Goal: Task Accomplishment & Management: Complete application form

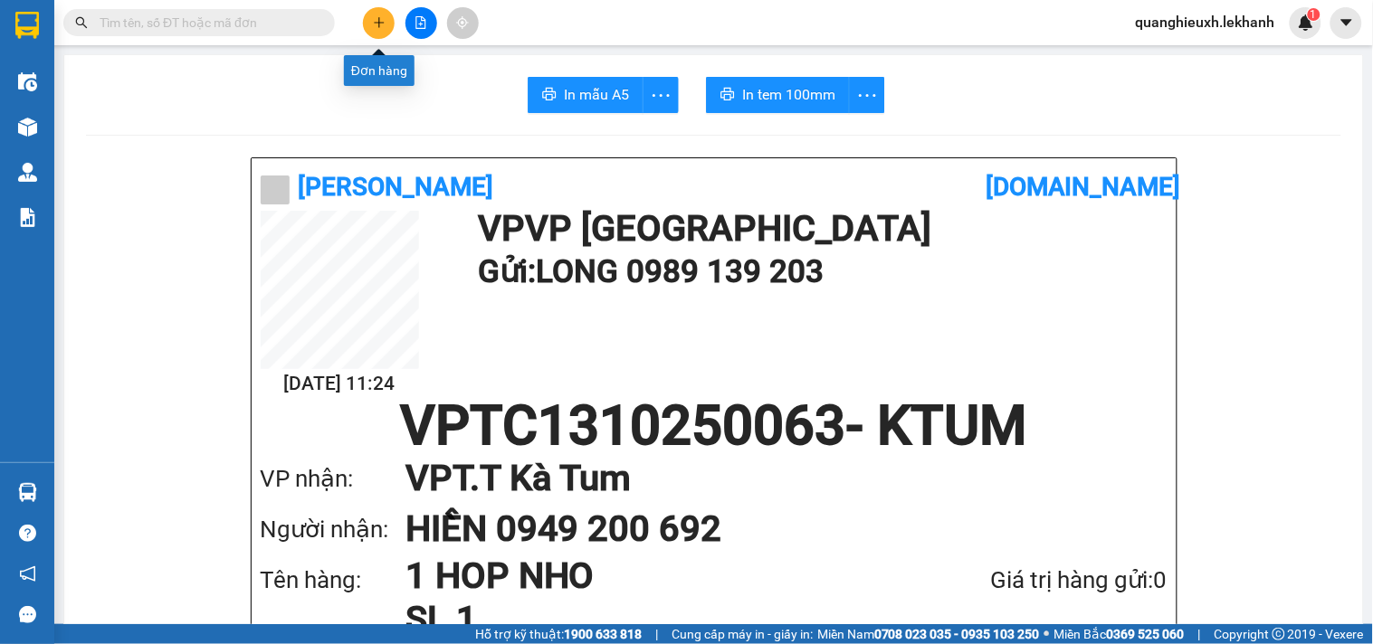
click at [387, 30] on button at bounding box center [379, 23] width 32 height 32
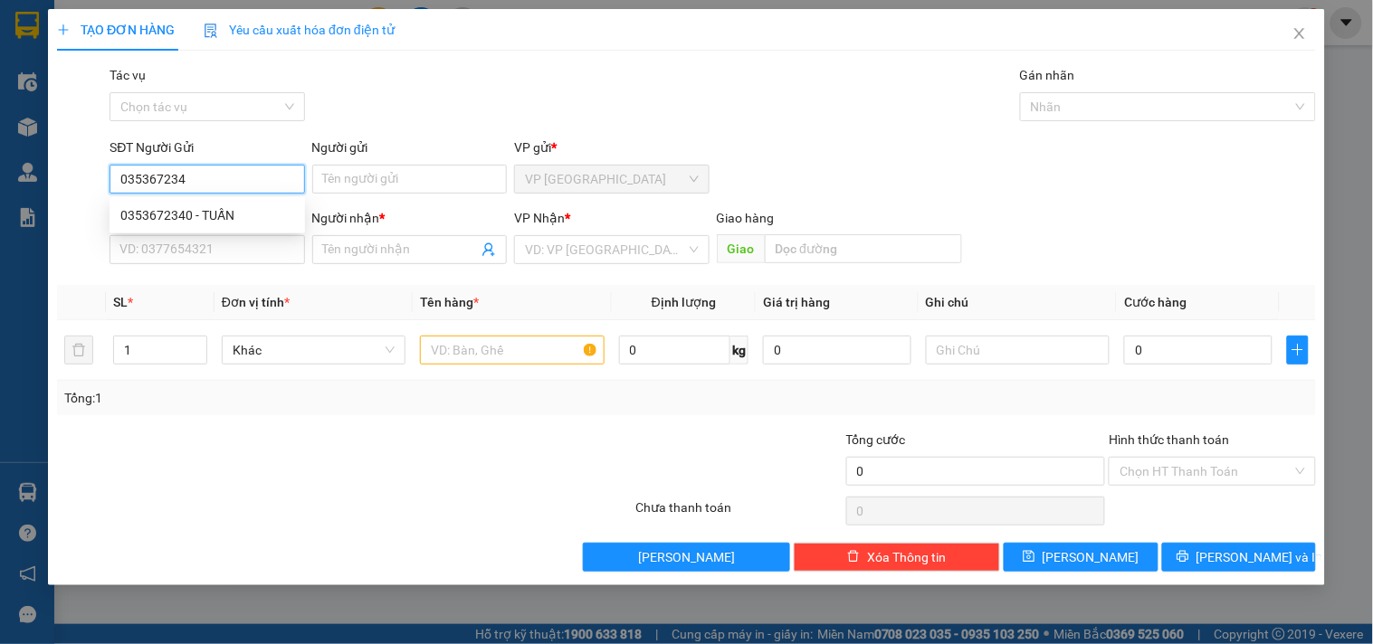
type input "0353672340"
click at [224, 215] on div "0353672340 - TUẤN" at bounding box center [207, 215] width 174 height 20
type input "TUẤN"
type input "0966351350"
type input "trí"
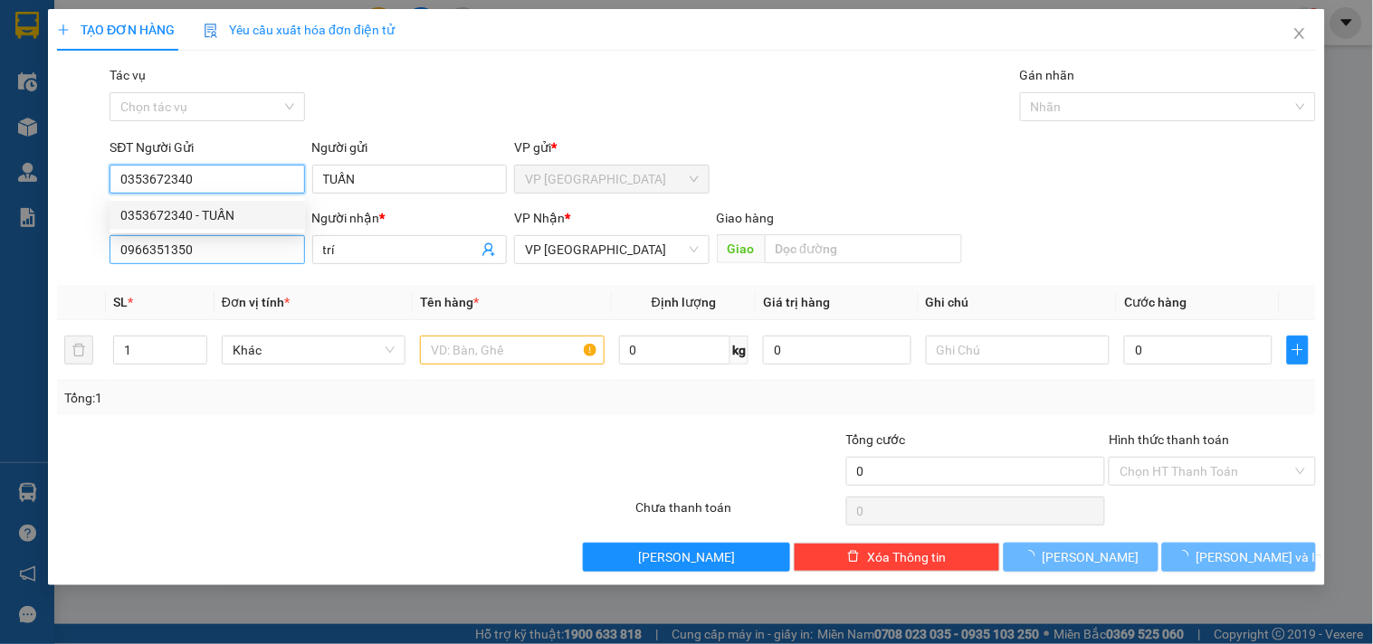
type input "100.000"
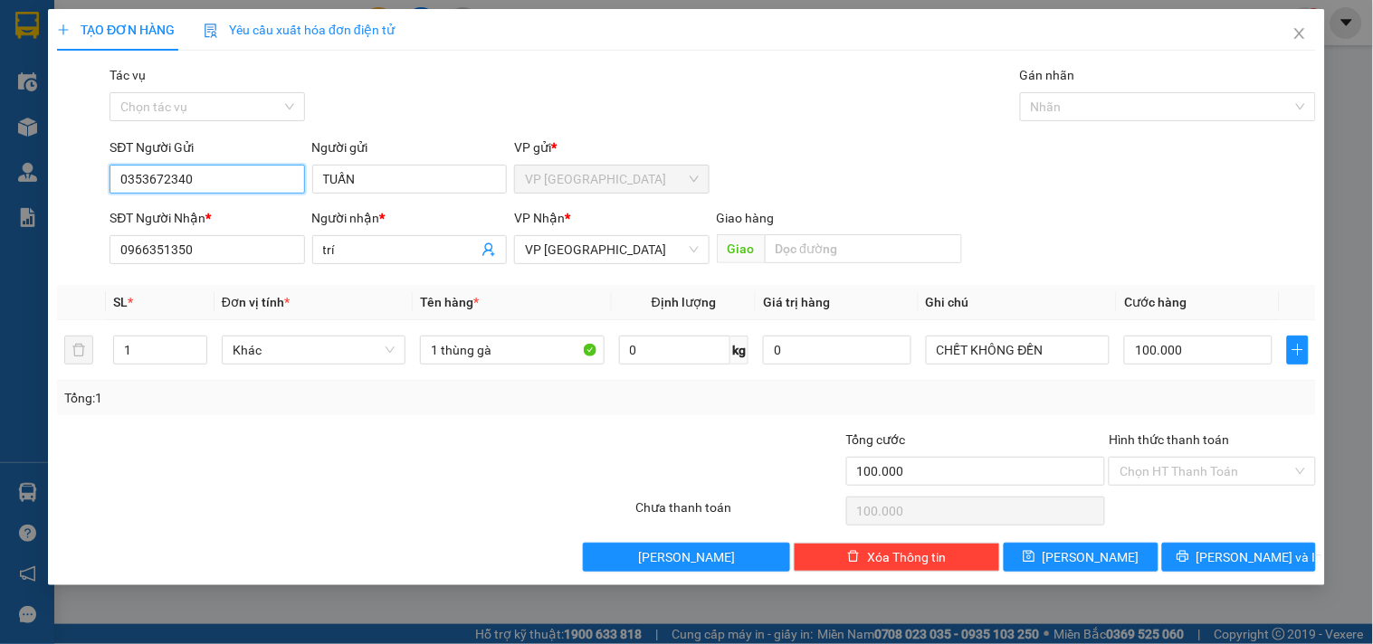
type input "0353672340"
click at [231, 267] on div "SĐT Người Nhận * 0966351350" at bounding box center [207, 239] width 195 height 63
click at [227, 256] on input "0966351350" at bounding box center [207, 249] width 195 height 29
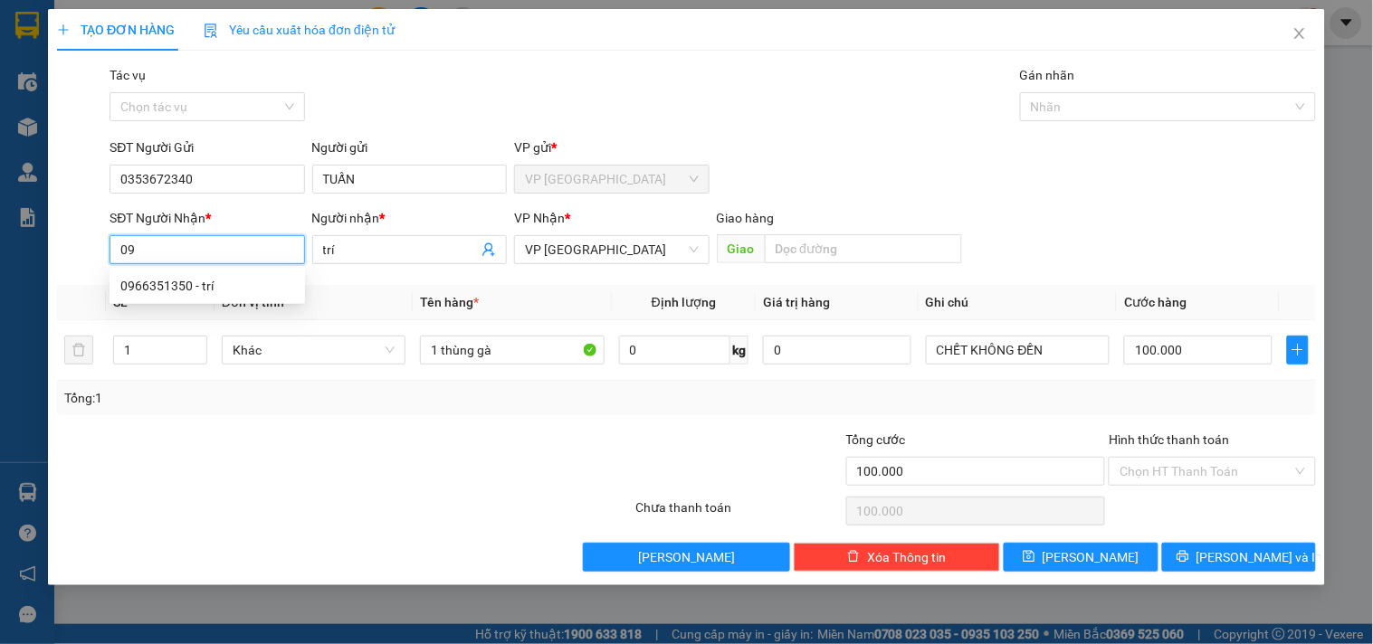
type input "0"
type input "0792260503"
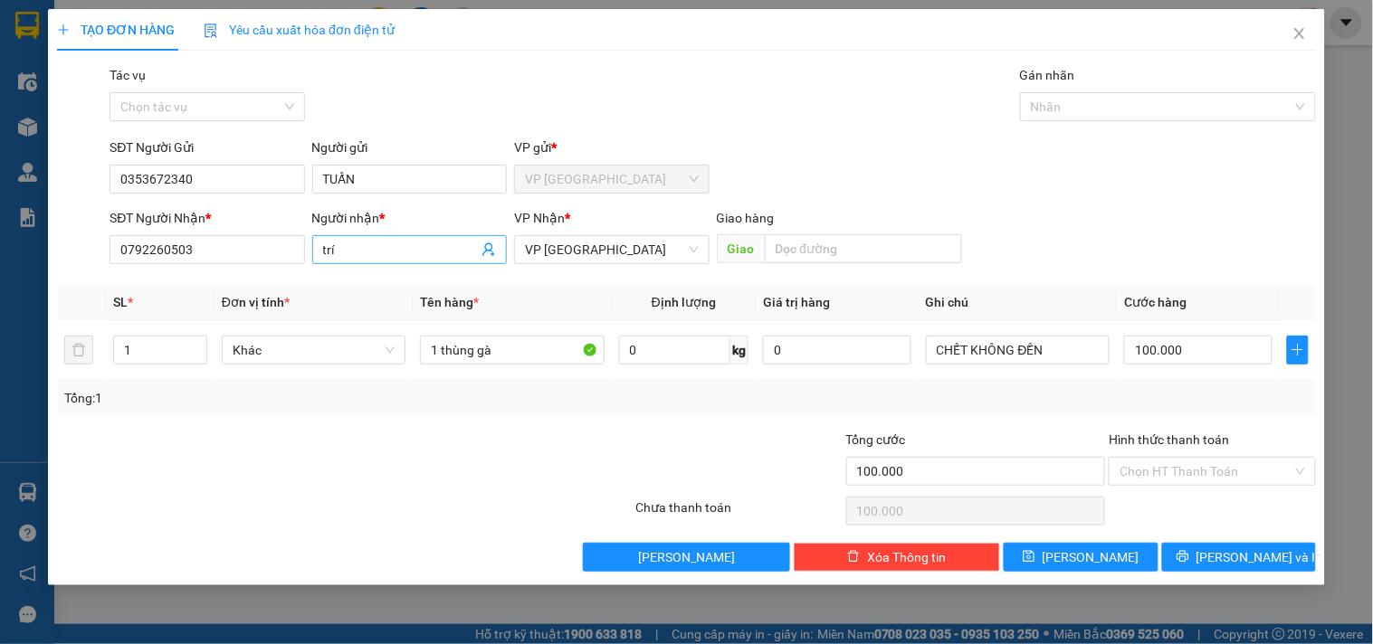
click at [384, 258] on input "trí" at bounding box center [400, 250] width 155 height 20
type input "t"
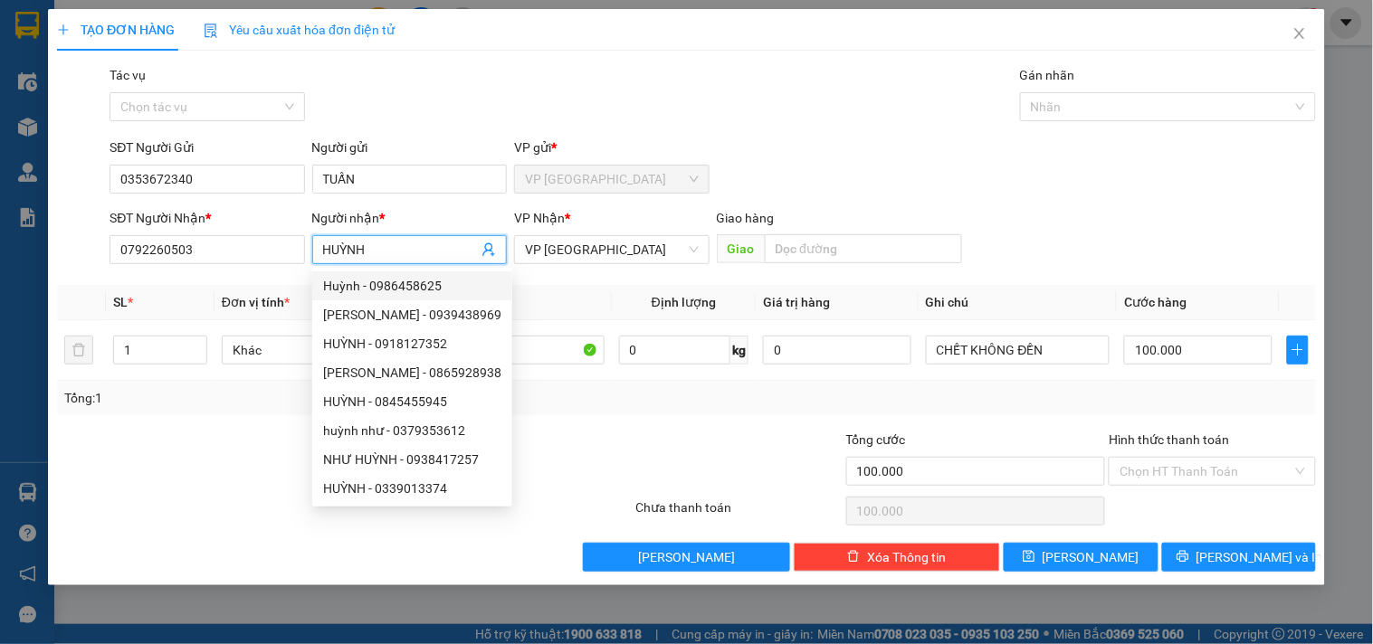
type input "HUỲNH"
click at [791, 413] on div "Tổng: 1" at bounding box center [686, 398] width 1259 height 34
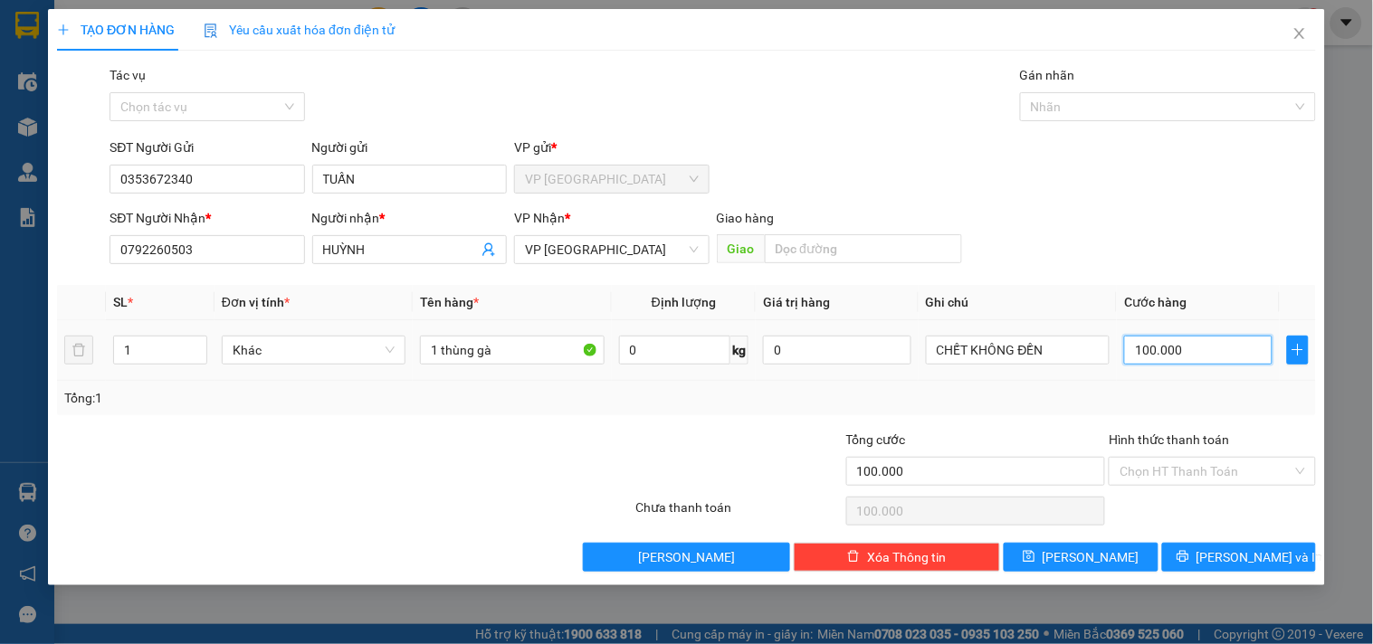
click at [1134, 346] on input "100.000" at bounding box center [1198, 350] width 148 height 29
type input "5"
type input "50"
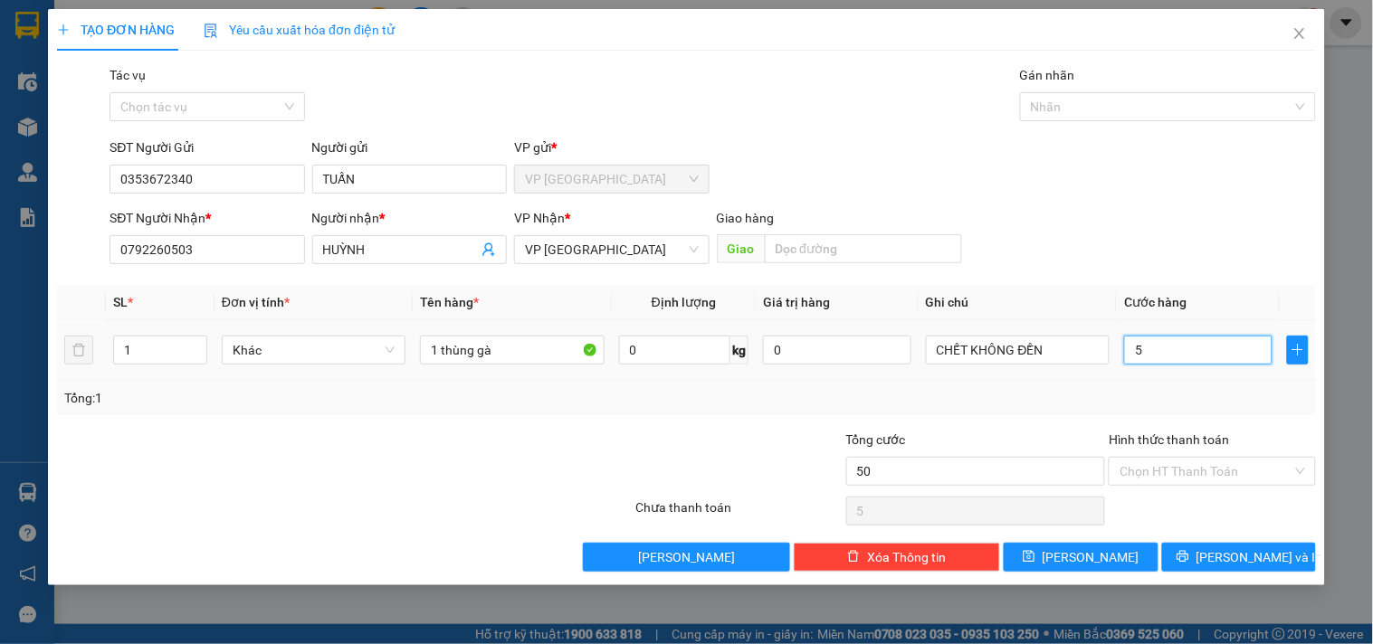
type input "50"
type input "50.000"
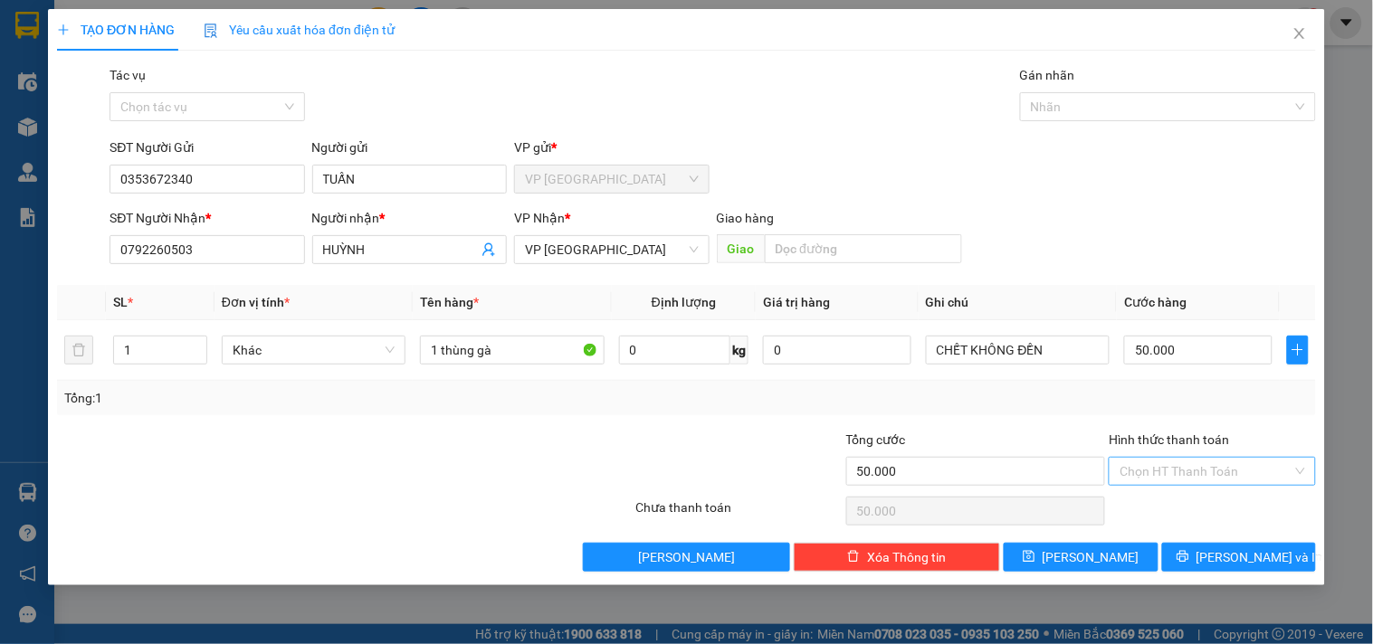
click at [1187, 469] on input "Hình thức thanh toán" at bounding box center [1206, 471] width 172 height 27
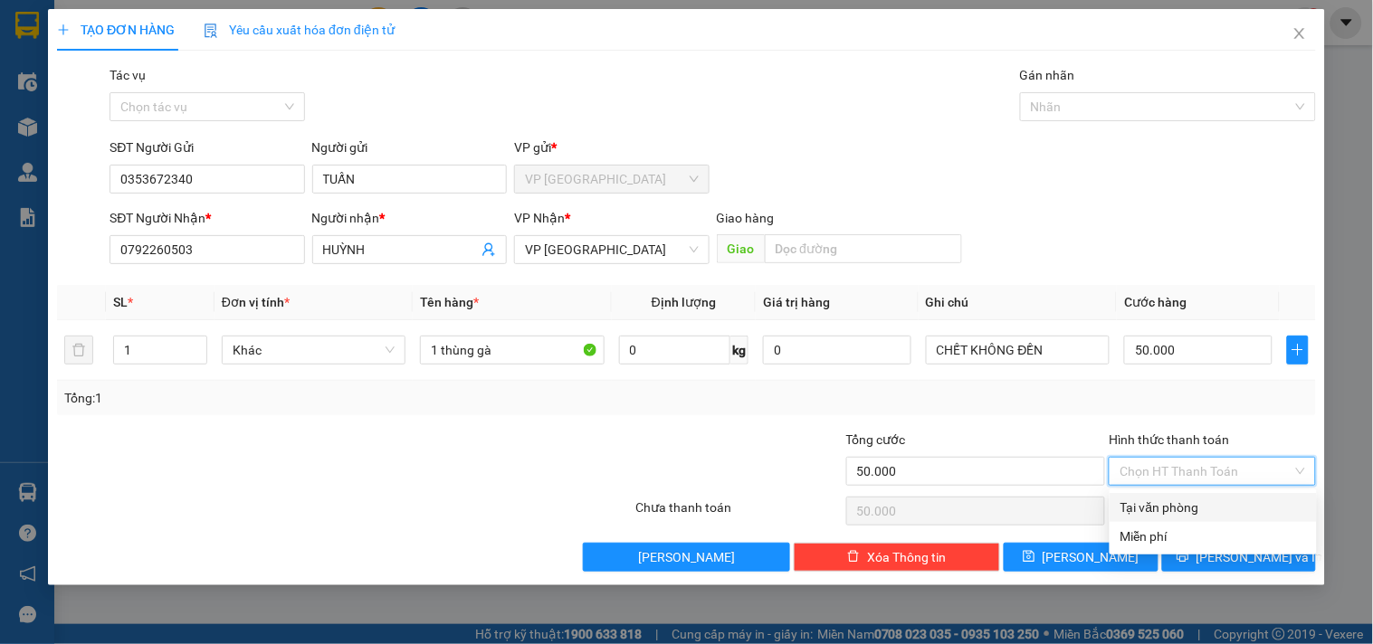
click at [1189, 504] on div "Tại văn phòng" at bounding box center [1213, 508] width 186 height 20
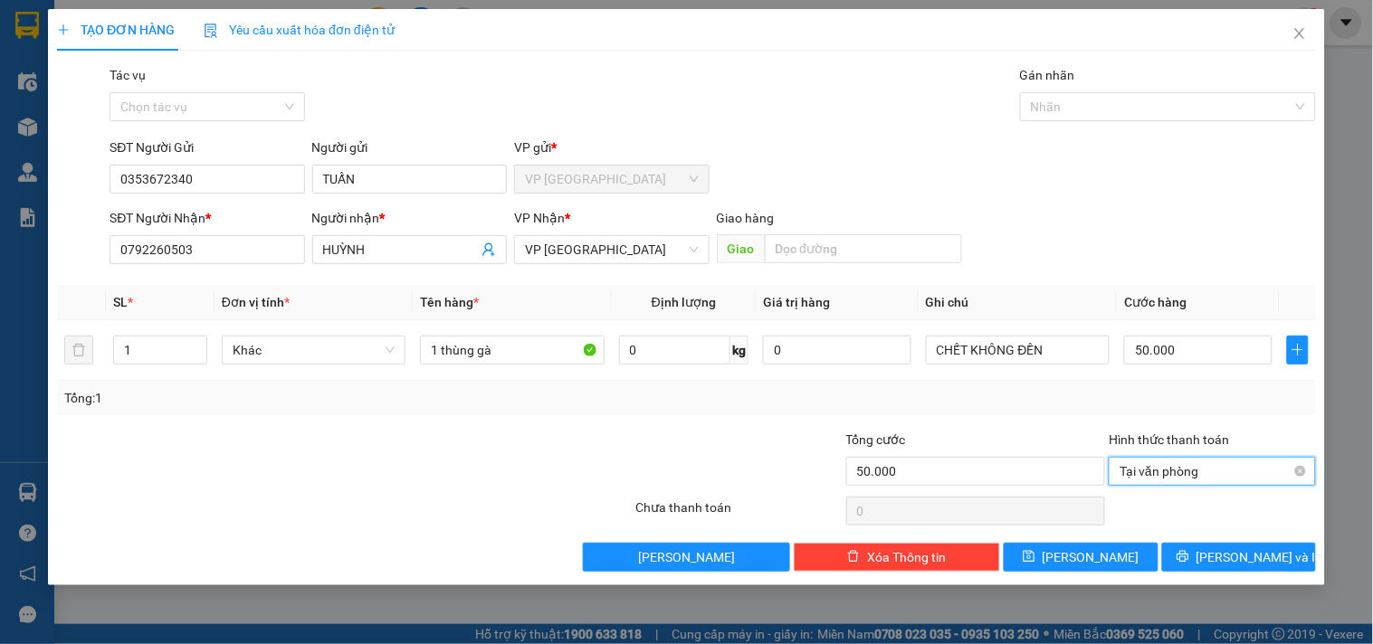
click at [1209, 474] on span "Tại văn phòng" at bounding box center [1212, 471] width 185 height 27
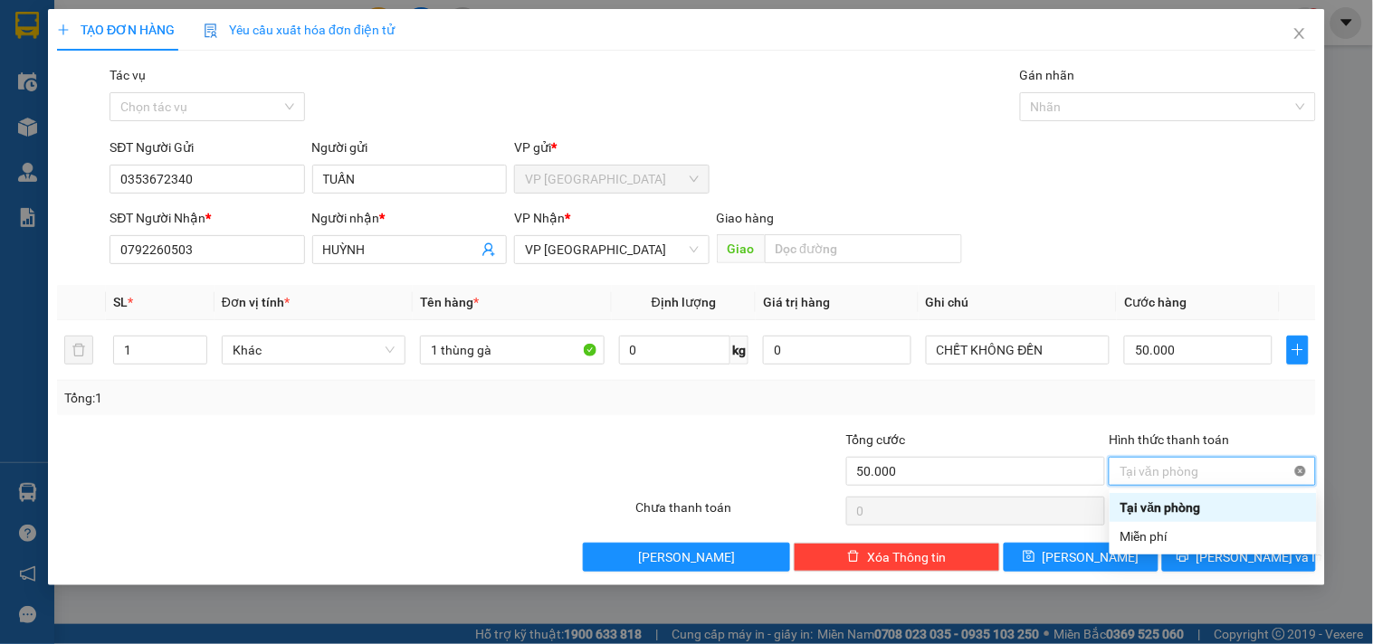
type input "50.000"
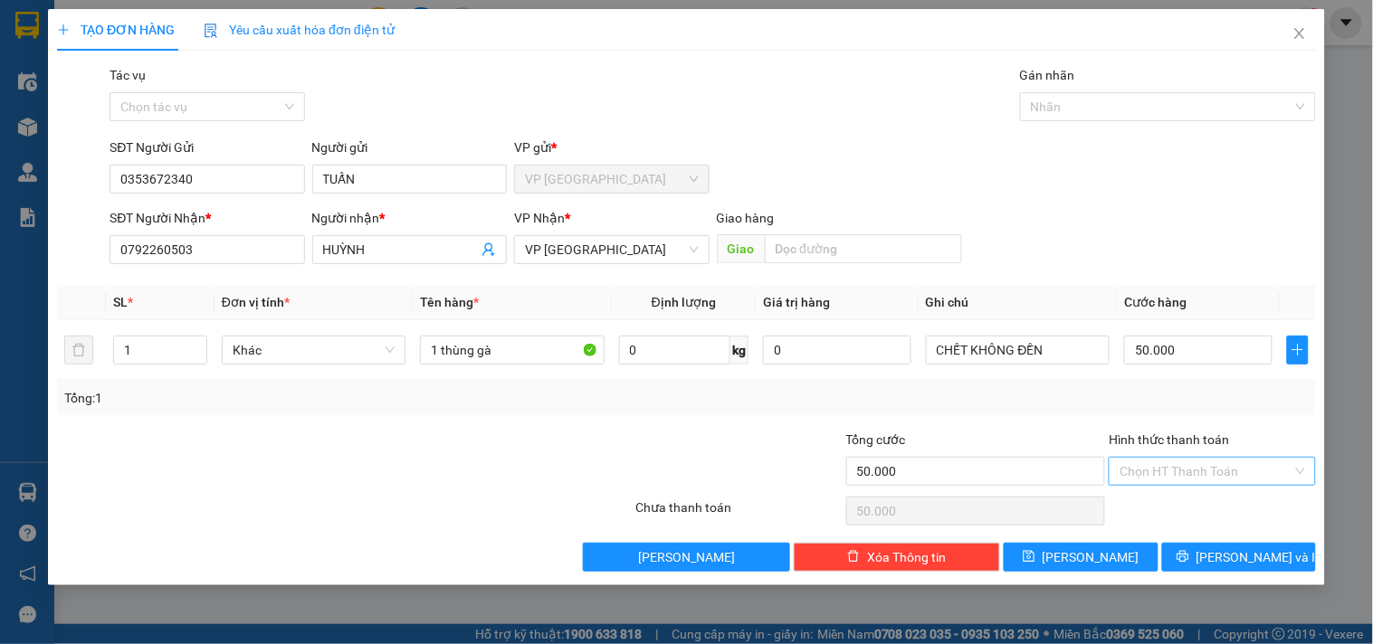
click at [1072, 425] on div "Transit Pickup Surcharge Ids Transit Deliver Surcharge Ids Transit Deliver Surc…" at bounding box center [686, 318] width 1259 height 507
click at [1250, 557] on span "[PERSON_NAME] và In" at bounding box center [1259, 558] width 127 height 20
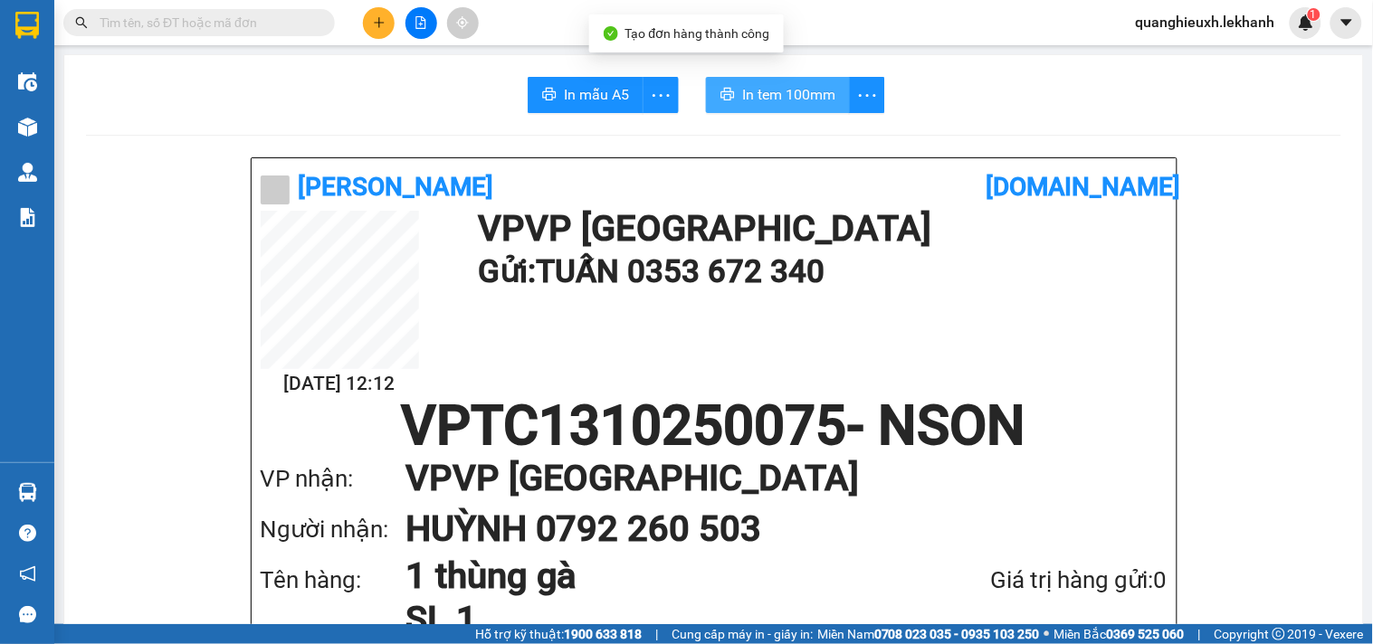
click at [798, 103] on span "In tem 100mm" at bounding box center [788, 94] width 93 height 23
click at [375, 11] on button at bounding box center [379, 23] width 32 height 32
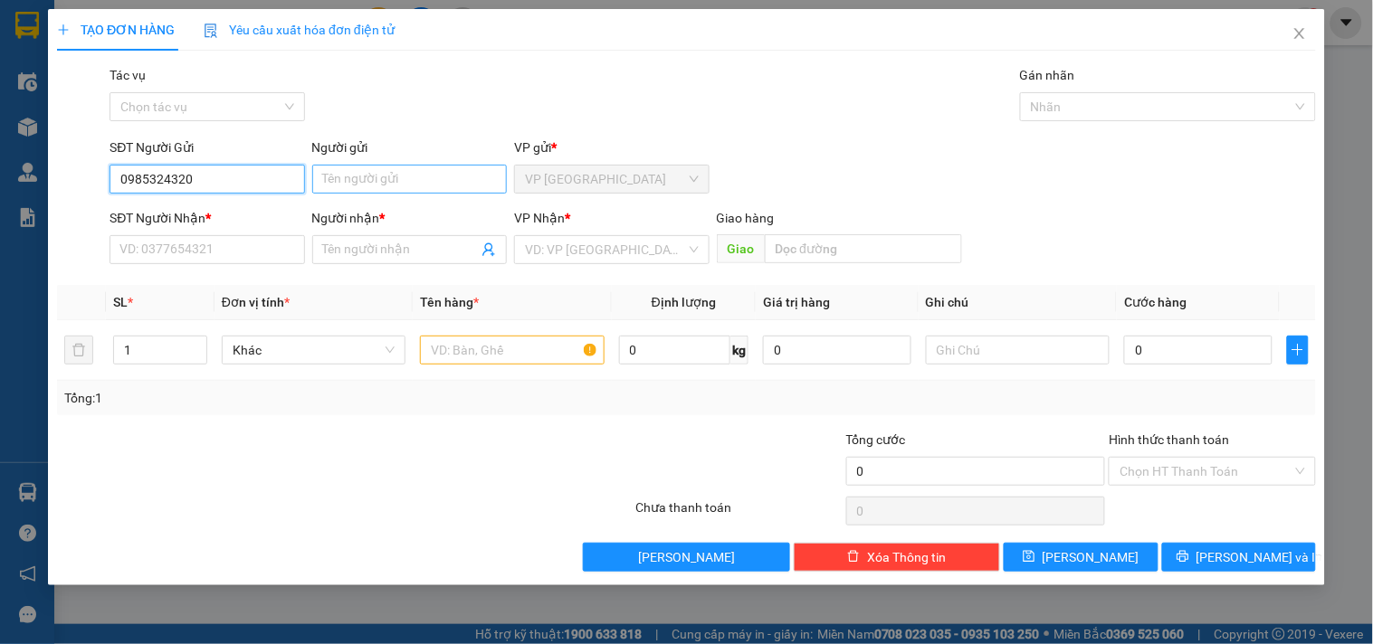
type input "0985324320"
click at [359, 182] on input "Người gửi" at bounding box center [409, 179] width 195 height 29
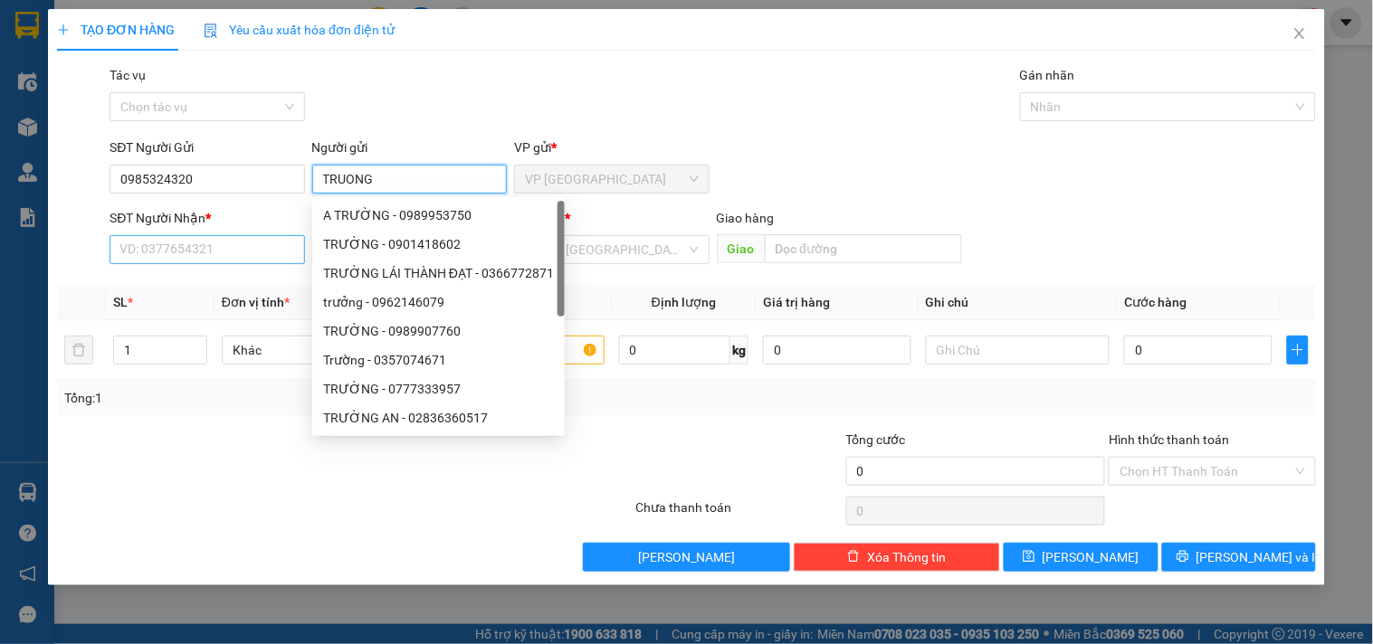
type input "TRUONG"
click at [199, 252] on input "SĐT Người Nhận *" at bounding box center [207, 249] width 195 height 29
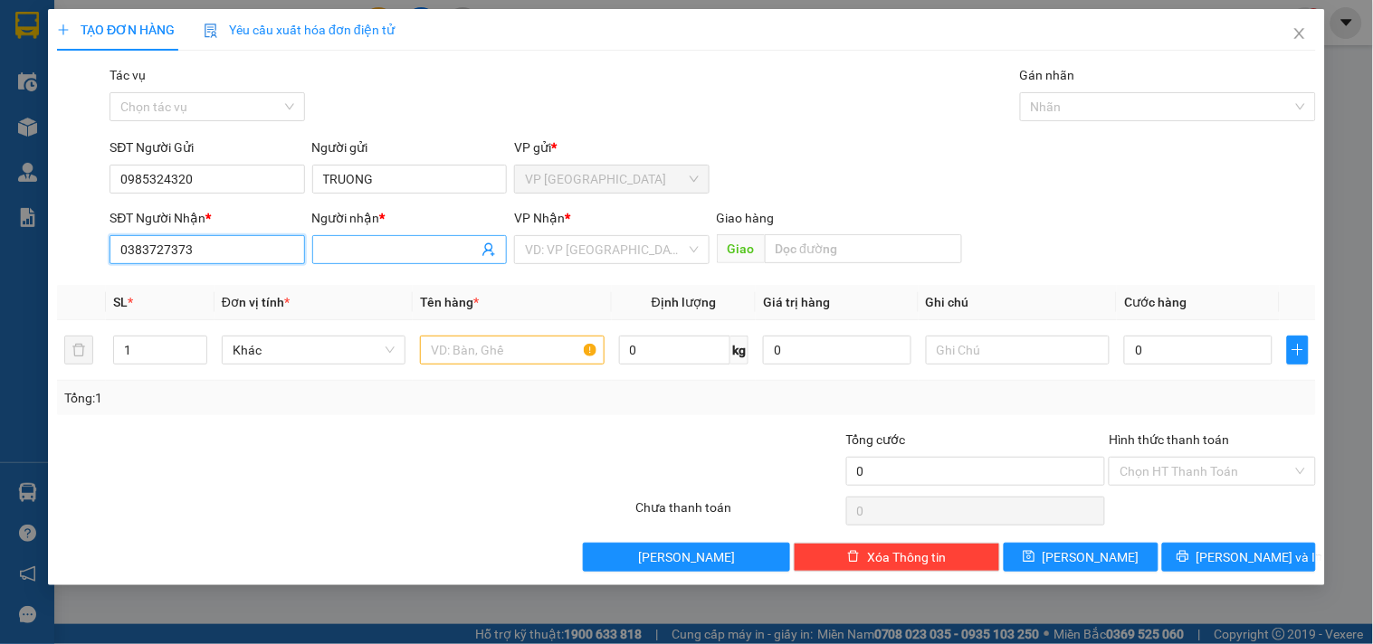
type input "0383727373"
click at [384, 256] on input "Người nhận *" at bounding box center [400, 250] width 155 height 20
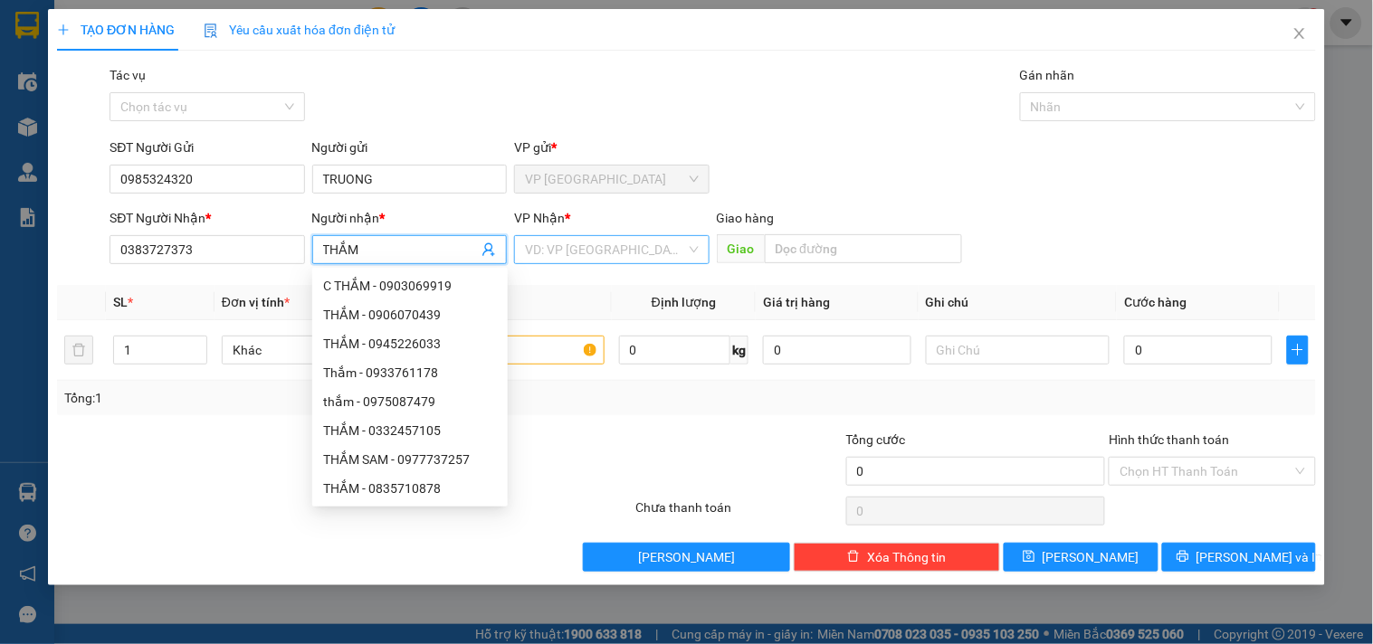
type input "THẮM"
click at [632, 253] on input "search" at bounding box center [605, 249] width 160 height 27
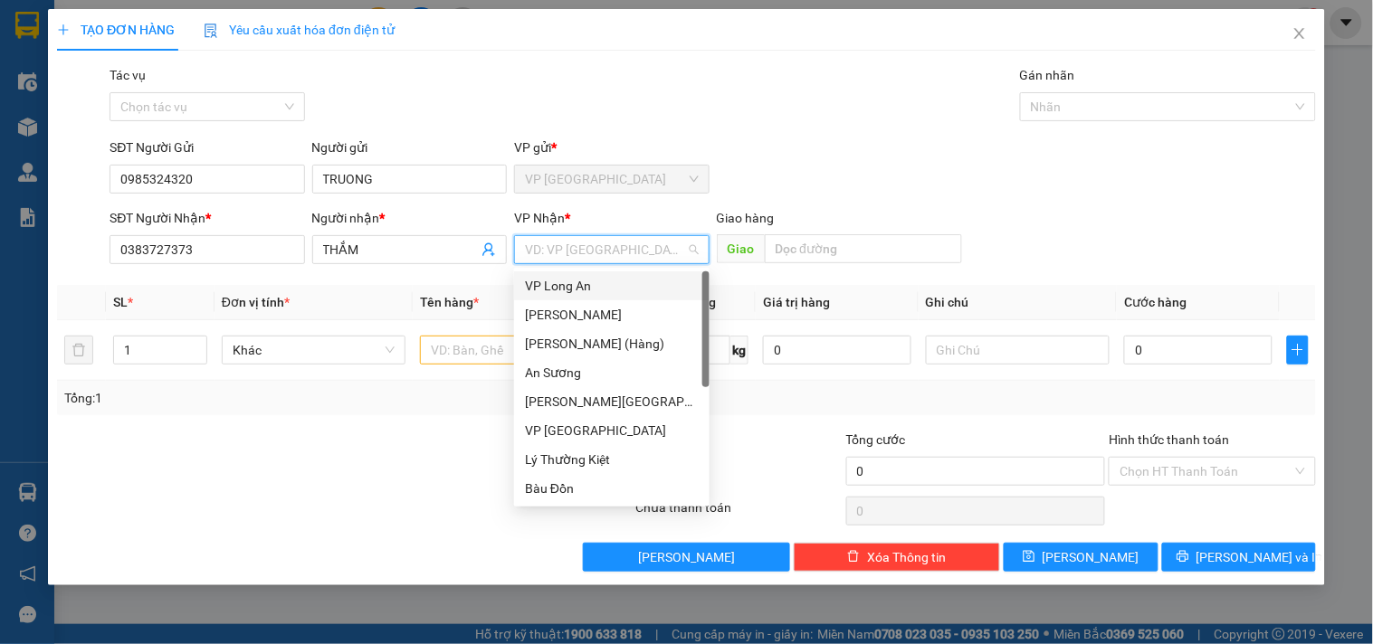
scroll to position [145, 0]
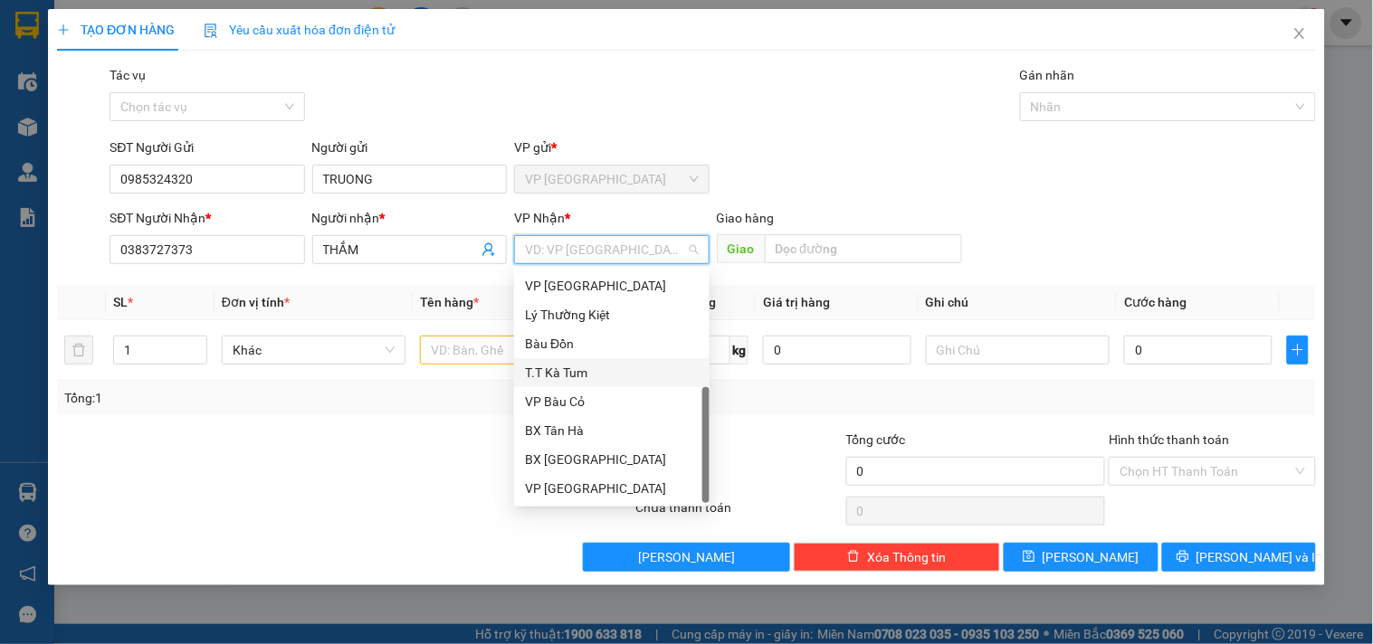
click at [590, 371] on div "T.T Kà Tum" at bounding box center [612, 373] width 174 height 20
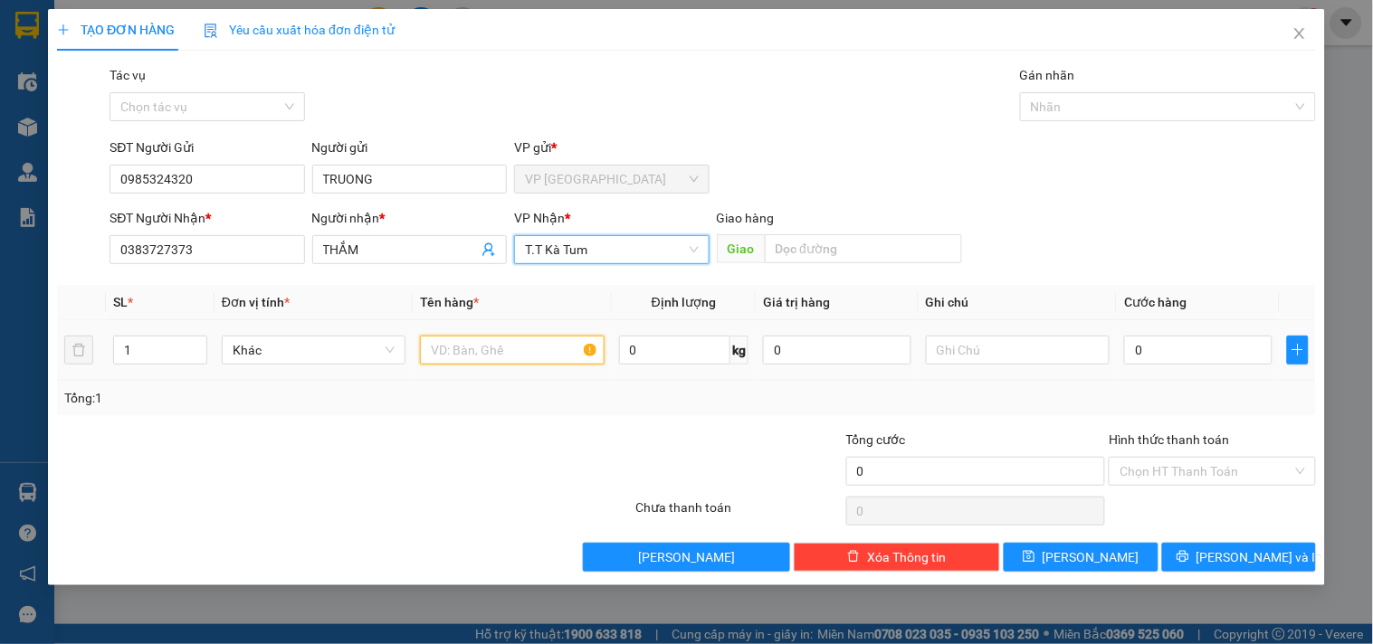
click at [534, 356] on input "text" at bounding box center [512, 350] width 184 height 29
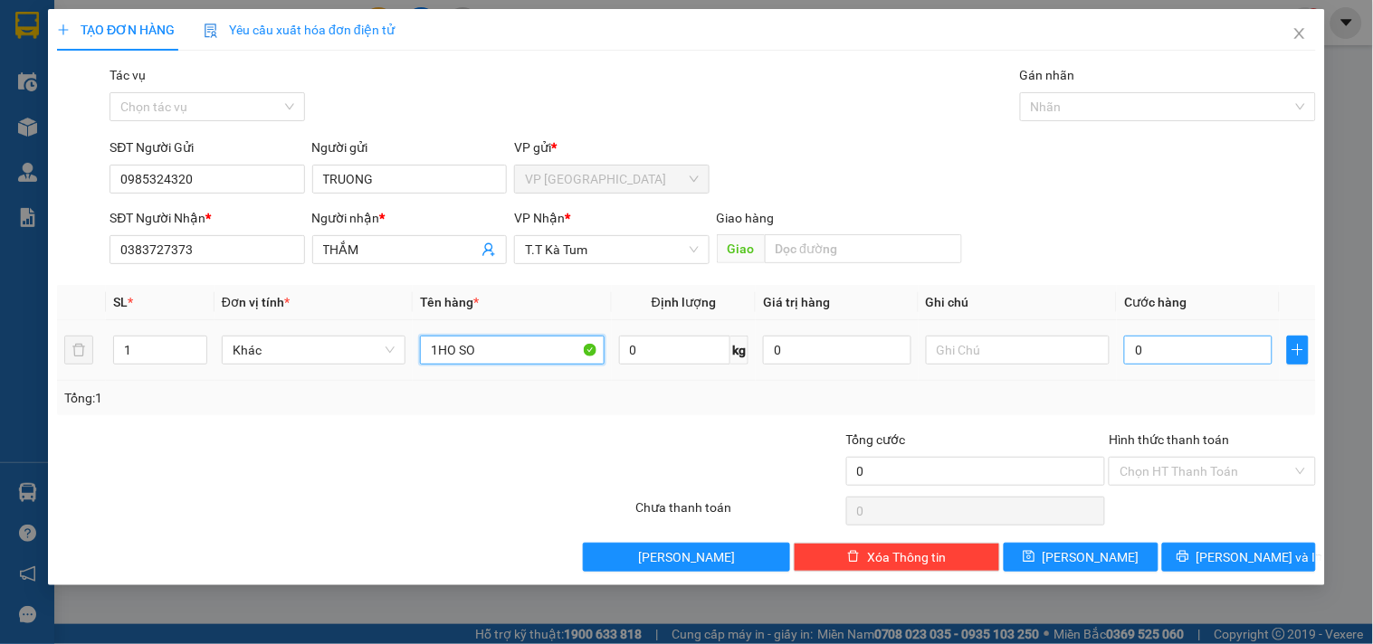
type input "1HO SO"
click at [1135, 357] on input "0" at bounding box center [1198, 350] width 148 height 29
type input "3"
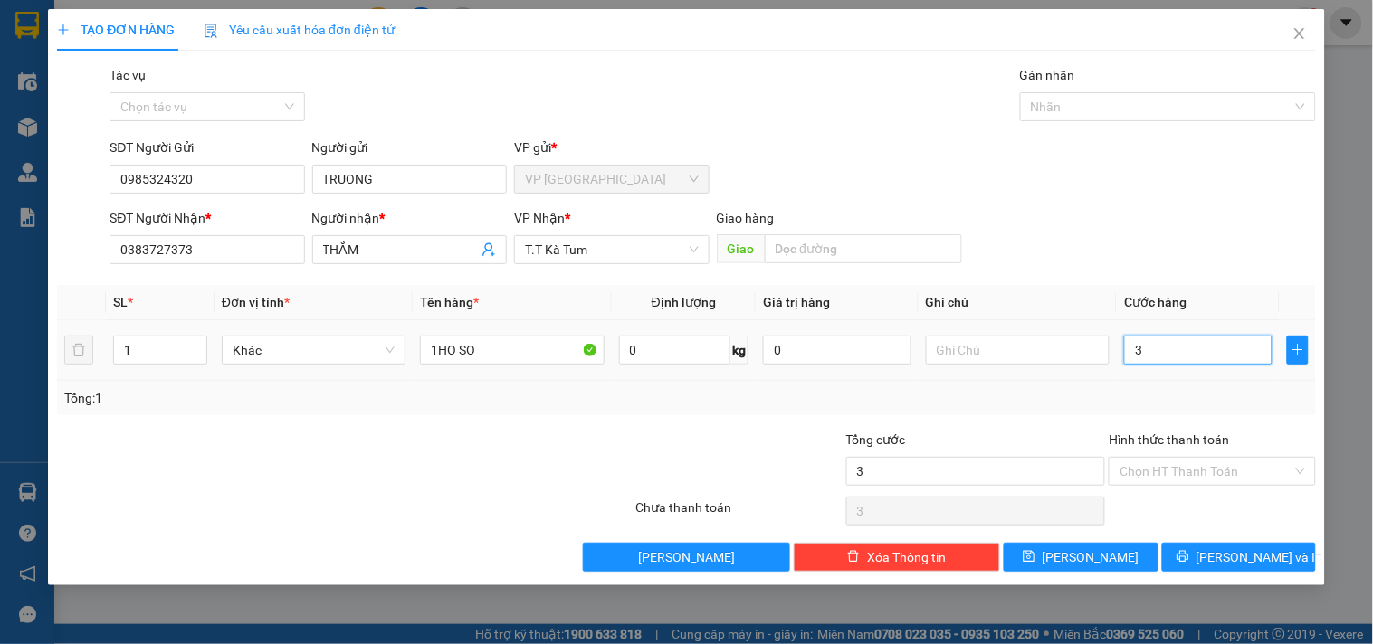
type input "30"
type input "30.000"
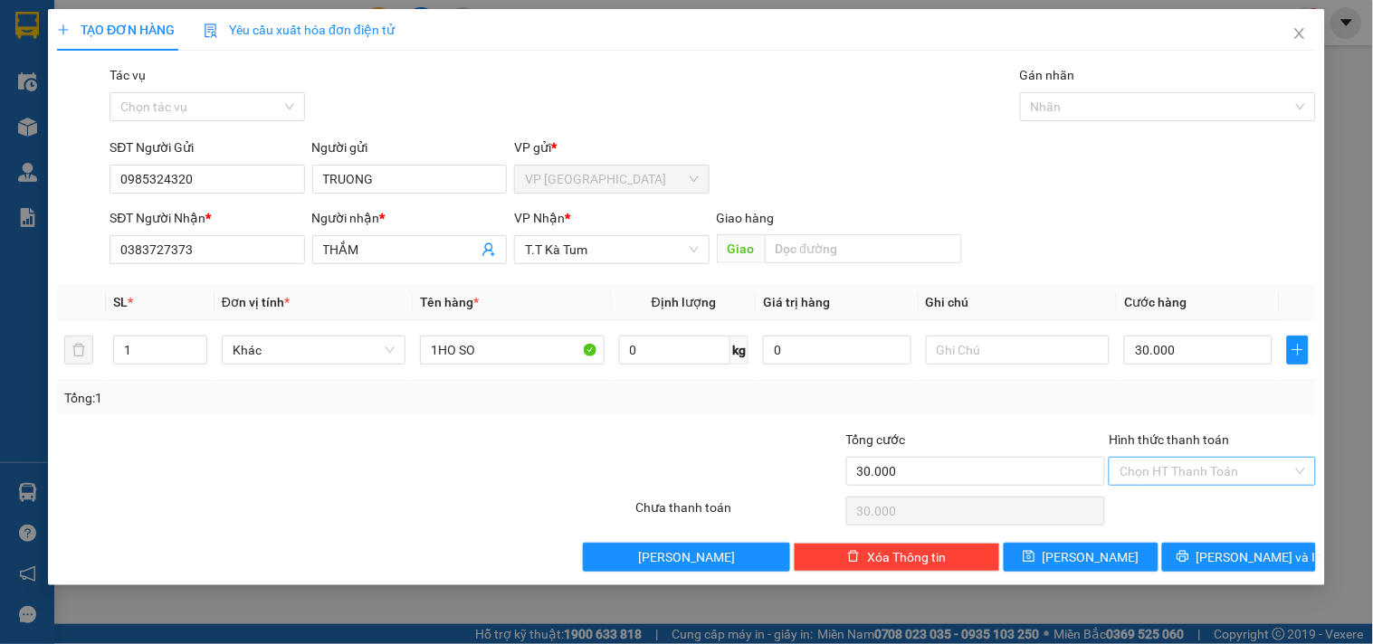
click at [1174, 475] on input "Hình thức thanh toán" at bounding box center [1206, 471] width 172 height 27
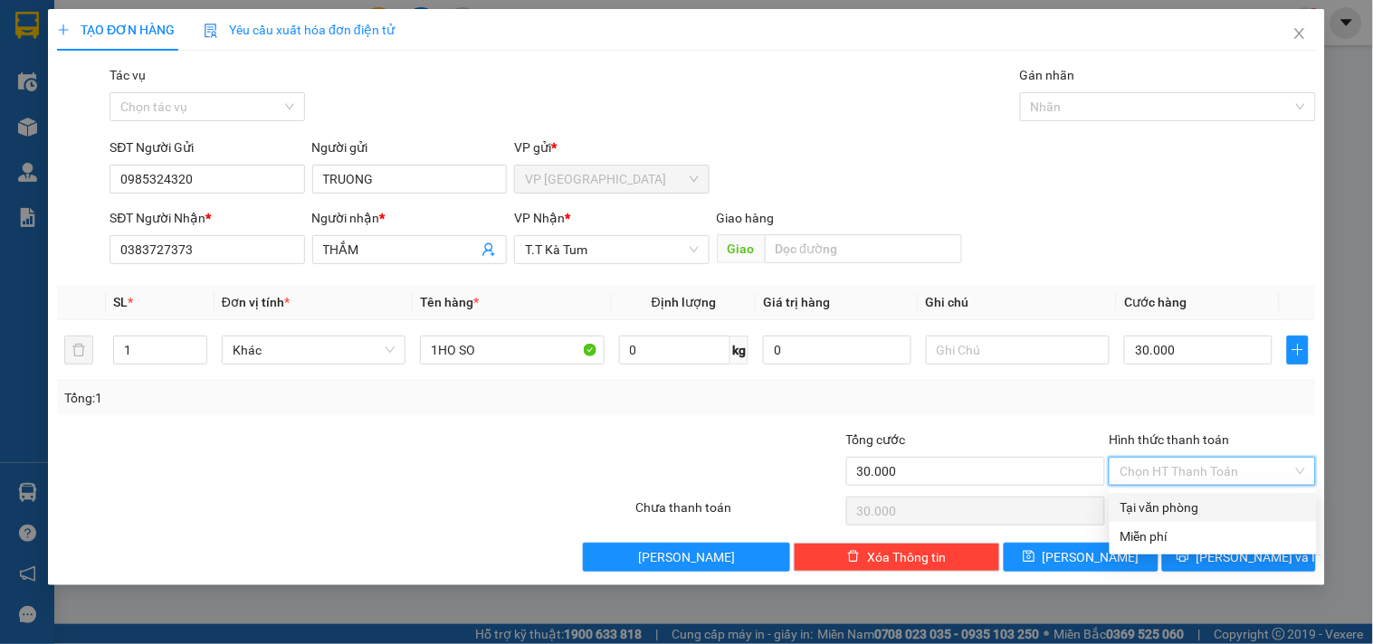
click at [1141, 504] on div "Tại văn phòng" at bounding box center [1213, 508] width 186 height 20
type input "0"
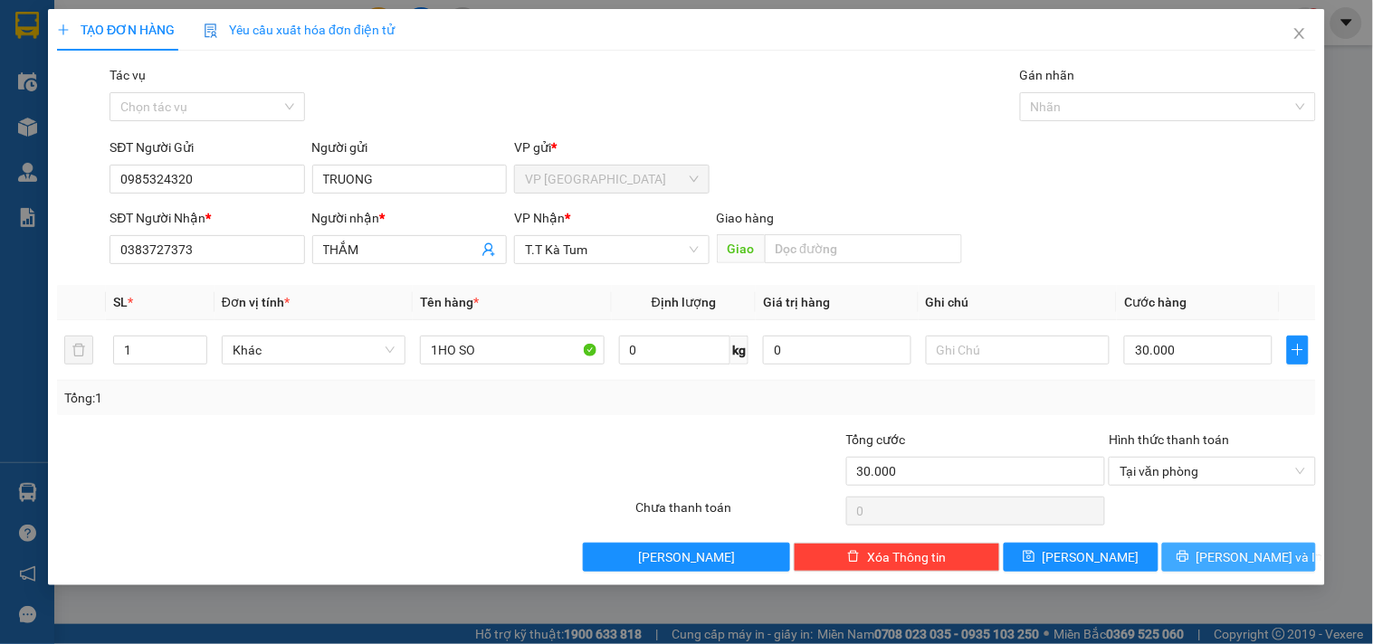
click at [1246, 559] on span "[PERSON_NAME] và In" at bounding box center [1259, 558] width 127 height 20
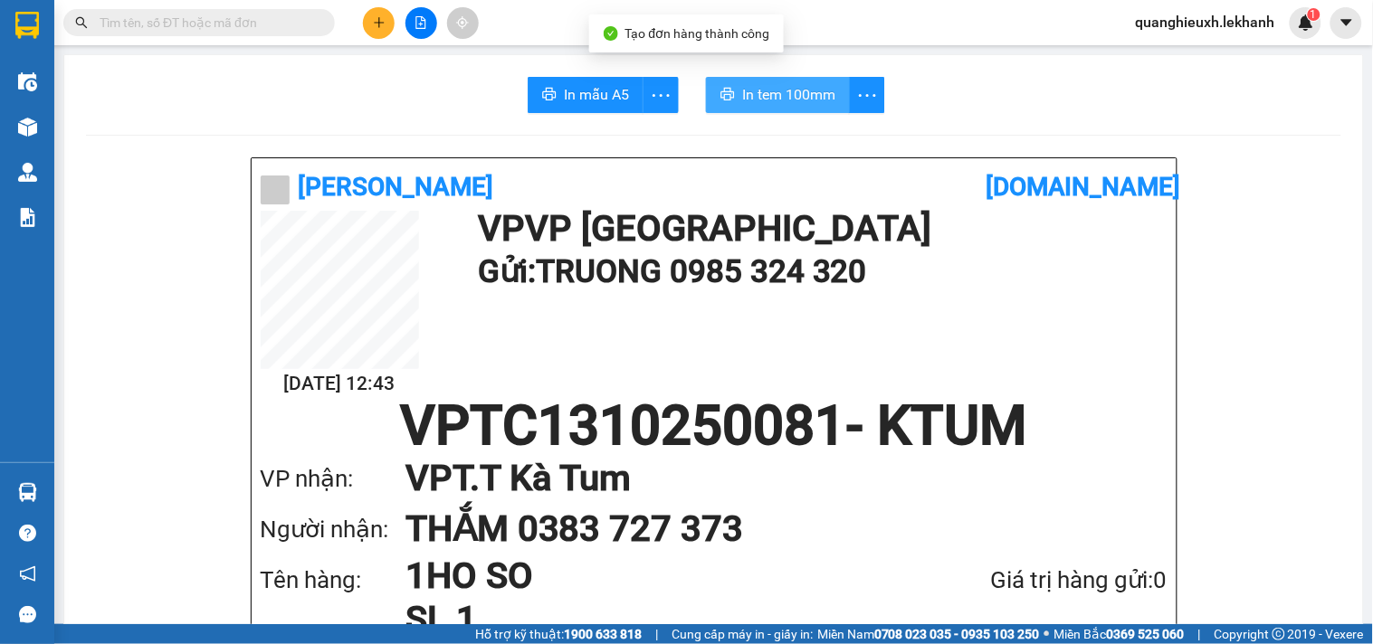
click at [798, 102] on span "In tem 100mm" at bounding box center [788, 94] width 93 height 23
